Goal: Information Seeking & Learning: Compare options

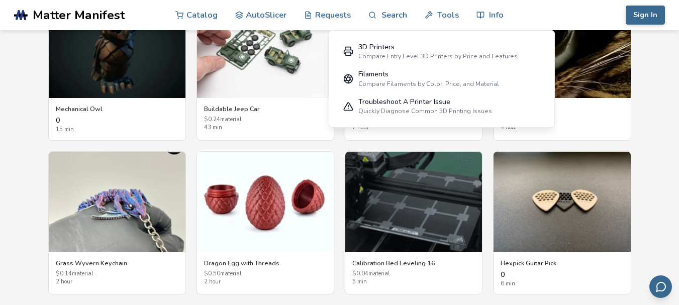
scroll to position [1886, 0]
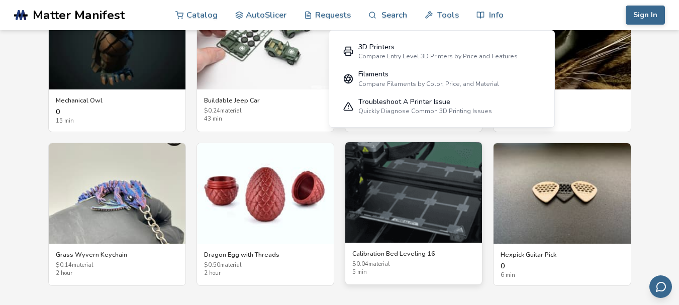
click at [431, 182] on img at bounding box center [414, 192] width 137 height 101
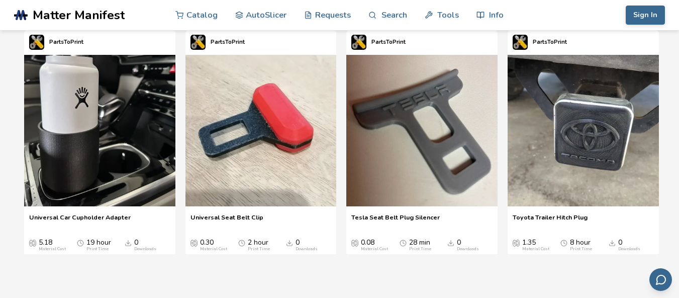
scroll to position [1490, 4]
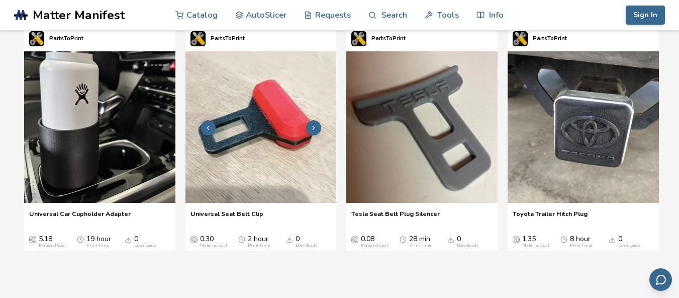
click at [302, 122] on img "2 / 4" at bounding box center [261, 126] width 151 height 151
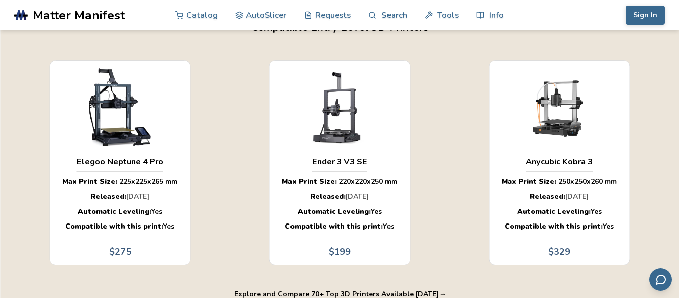
scroll to position [728, 4]
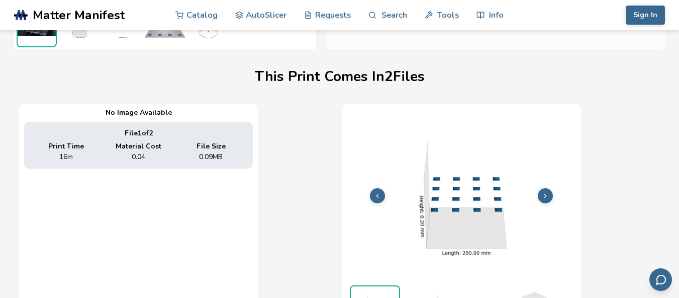
scroll to position [224, 4]
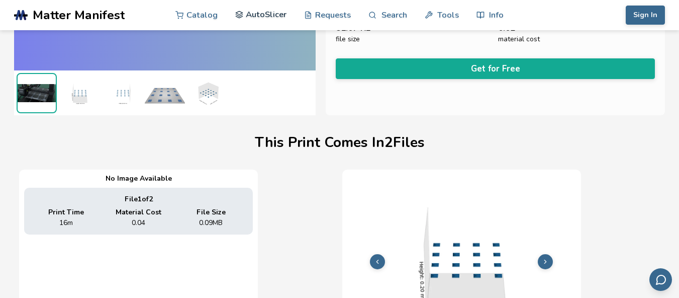
click at [252, 19] on link "AutoSlicer" at bounding box center [261, 14] width 52 height 30
